Goal: Information Seeking & Learning: Learn about a topic

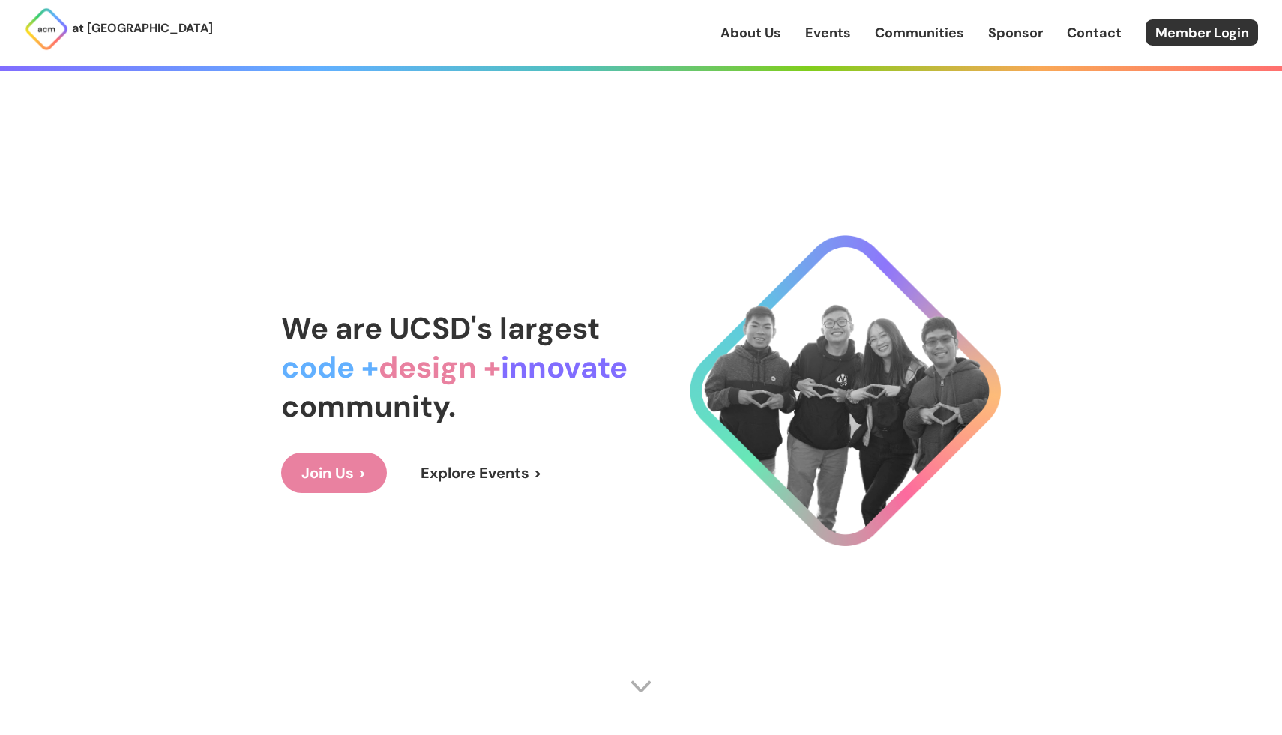
click at [498, 462] on link "Explore Events >" at bounding box center [481, 473] width 162 height 40
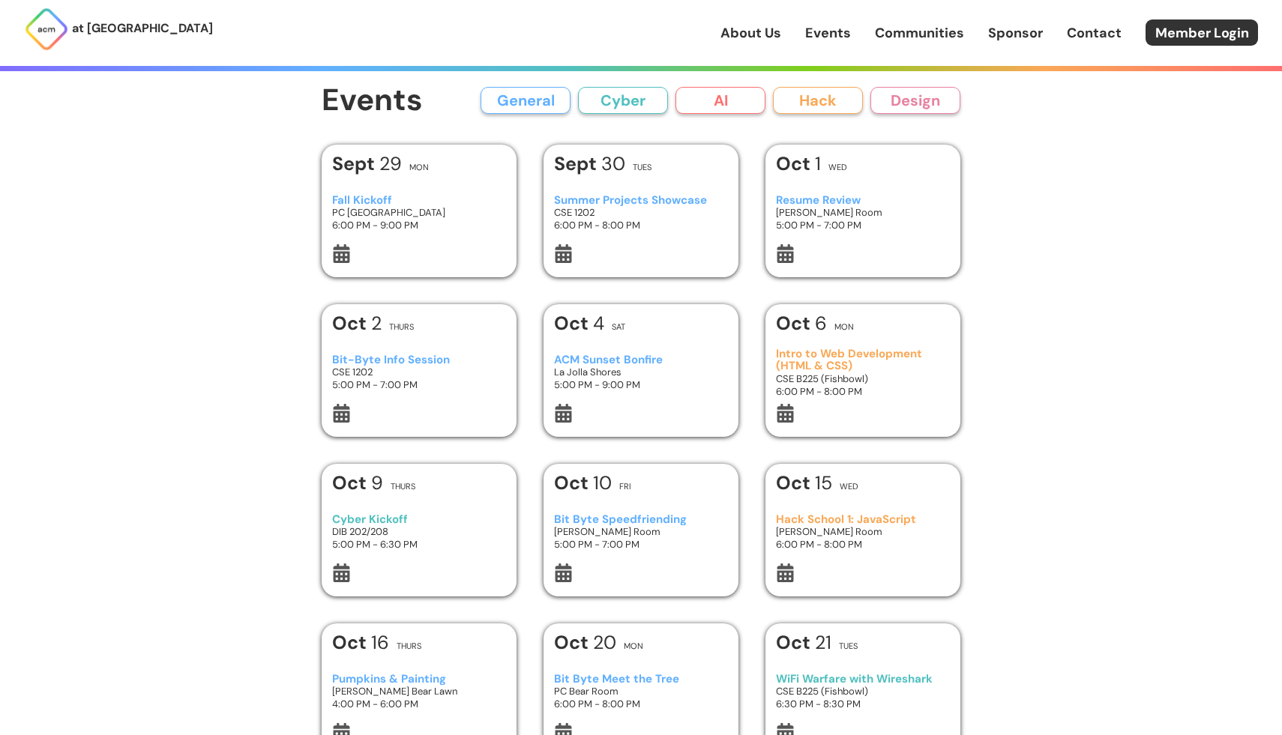
click at [401, 215] on h3 "PC [GEOGRAPHIC_DATA]" at bounding box center [419, 212] width 175 height 13
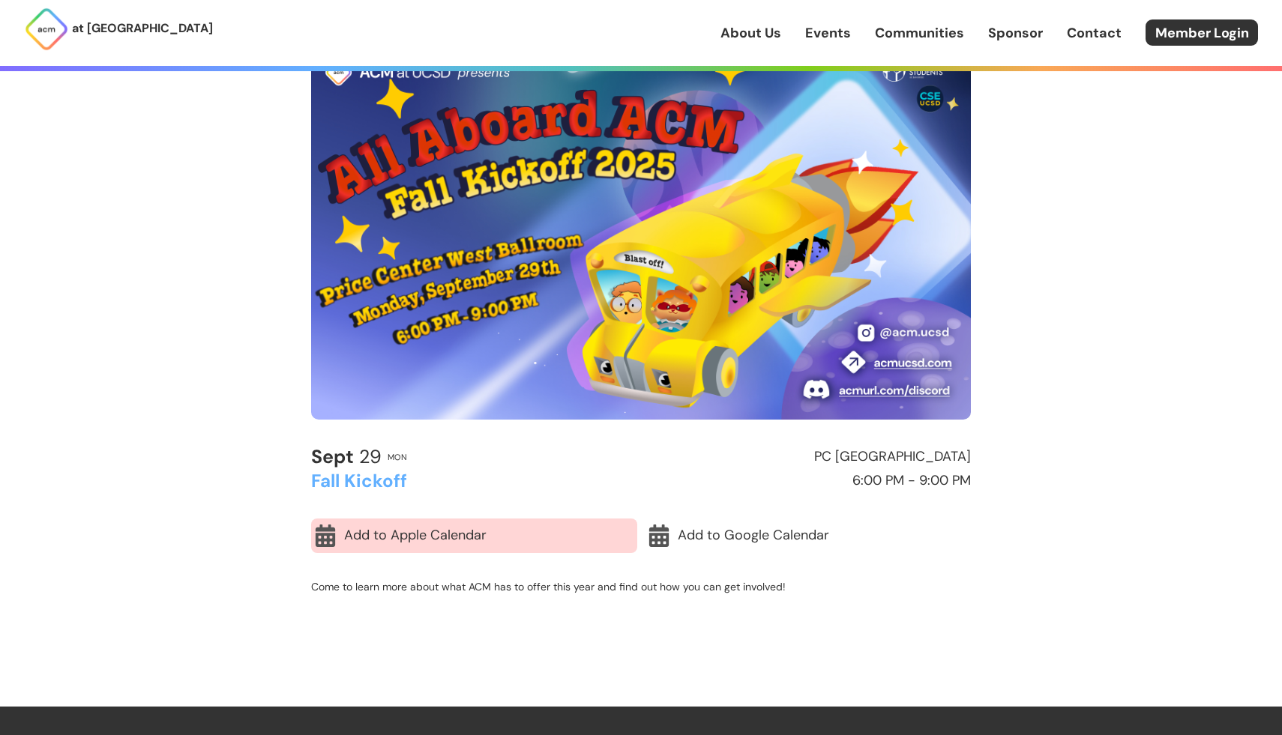
scroll to position [122, 0]
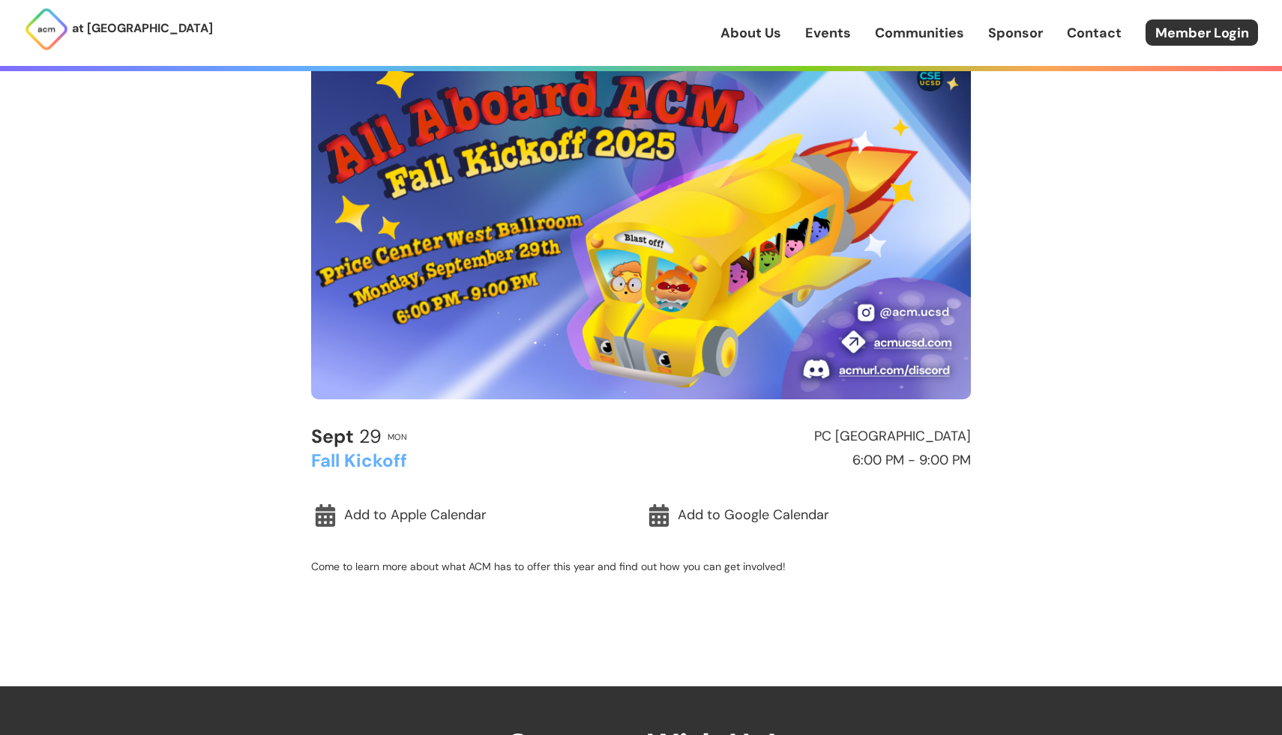
click at [910, 437] on h2 "PC [GEOGRAPHIC_DATA]" at bounding box center [809, 437] width 323 height 15
copy h2 "PC [GEOGRAPHIC_DATA]"
